Goal: Task Accomplishment & Management: Use online tool/utility

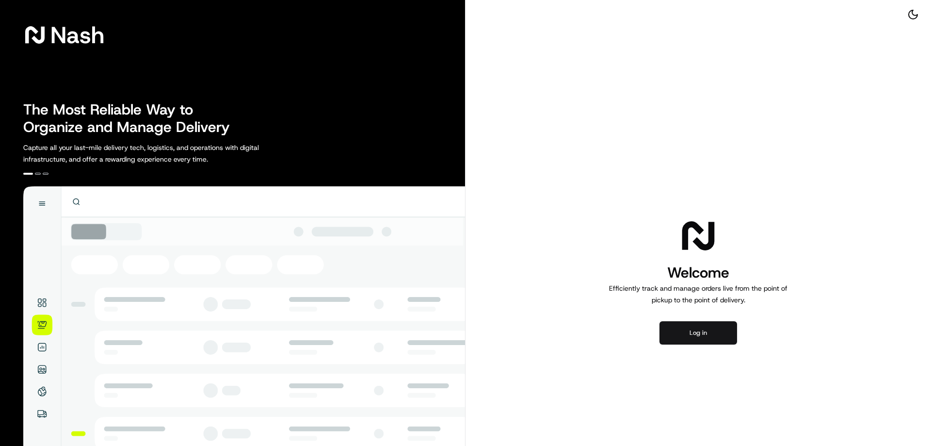
click at [698, 335] on button "Log in" at bounding box center [698, 332] width 78 height 23
